Goal: Transaction & Acquisition: Purchase product/service

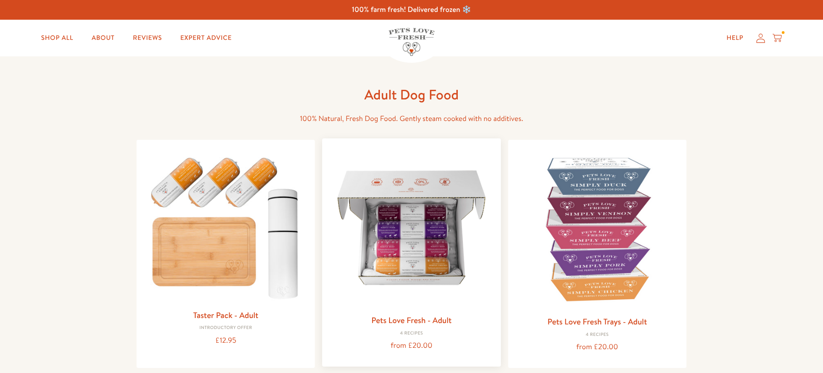
scroll to position [153, 0]
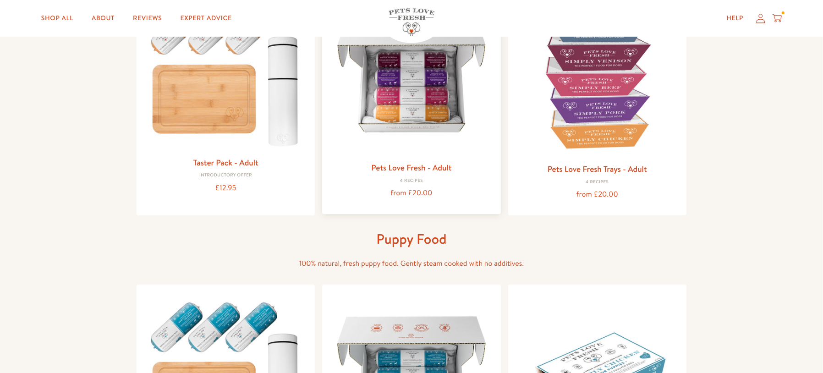
click at [425, 143] on img at bounding box center [412, 75] width 164 height 164
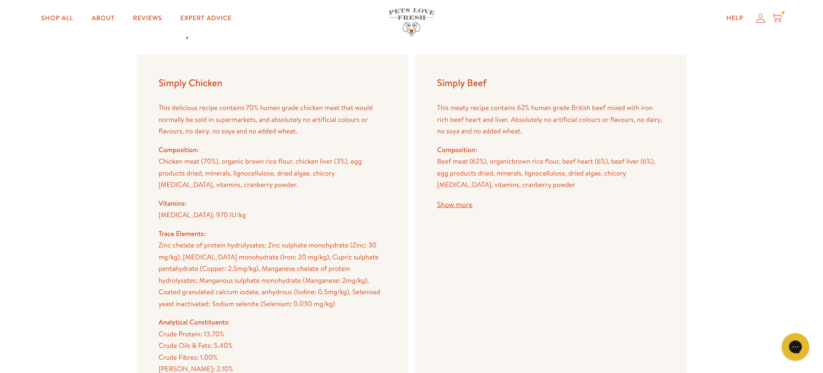
scroll to position [1044, 0]
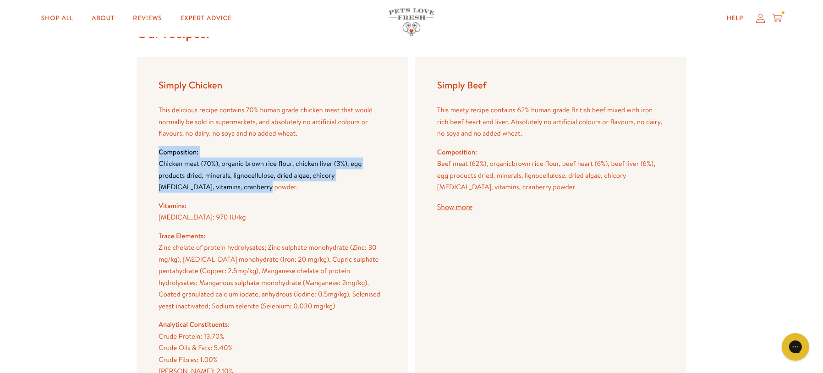
drag, startPoint x: 223, startPoint y: 186, endPoint x: 151, endPoint y: 151, distance: 80.1
click at [151, 151] on div "Simply Chicken This delicious recipe contains 70% human grade chicken meat that…" at bounding box center [272, 271] width 271 height 429
copy div "Composition: Chicken meat (70%), organic brown rice flour, chicken liver (3%), …"
